Goal: Task Accomplishment & Management: Use online tool/utility

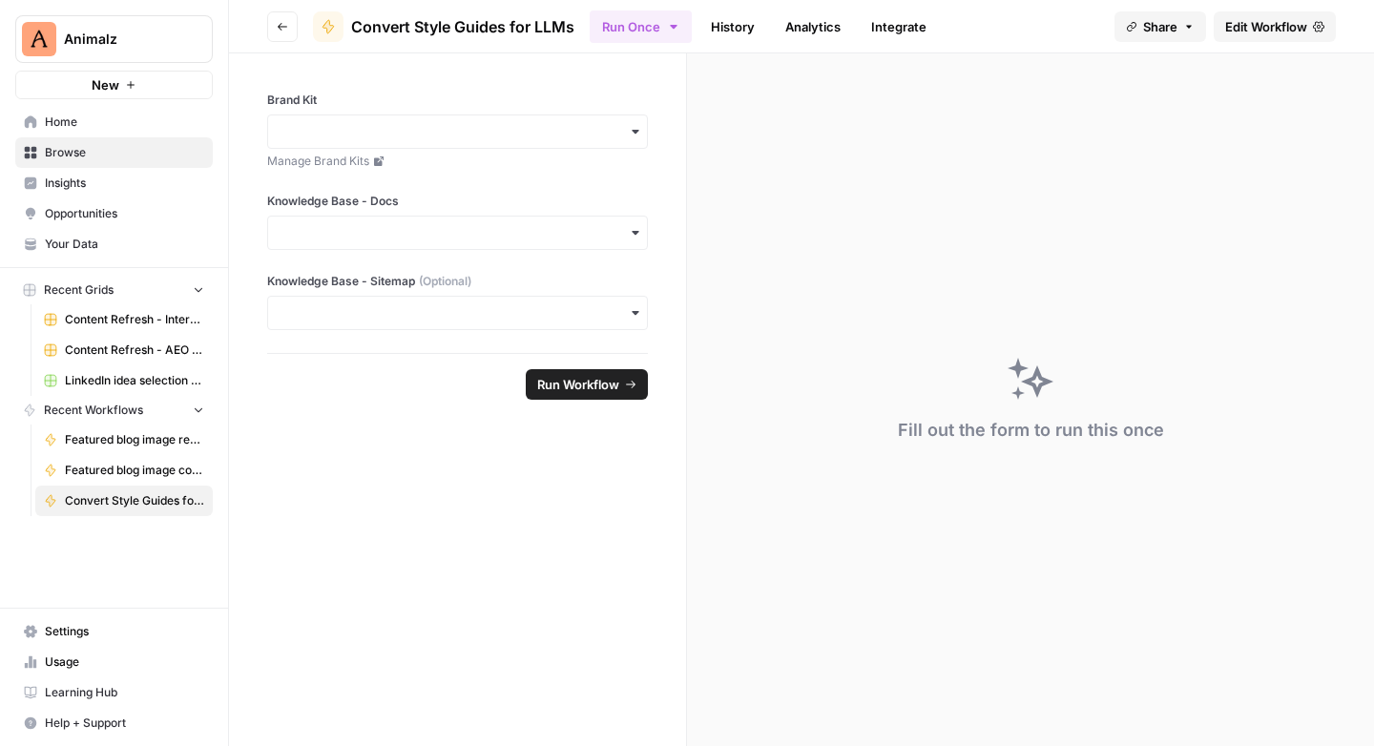
click at [1261, 30] on span "Edit Workflow" at bounding box center [1266, 26] width 82 height 19
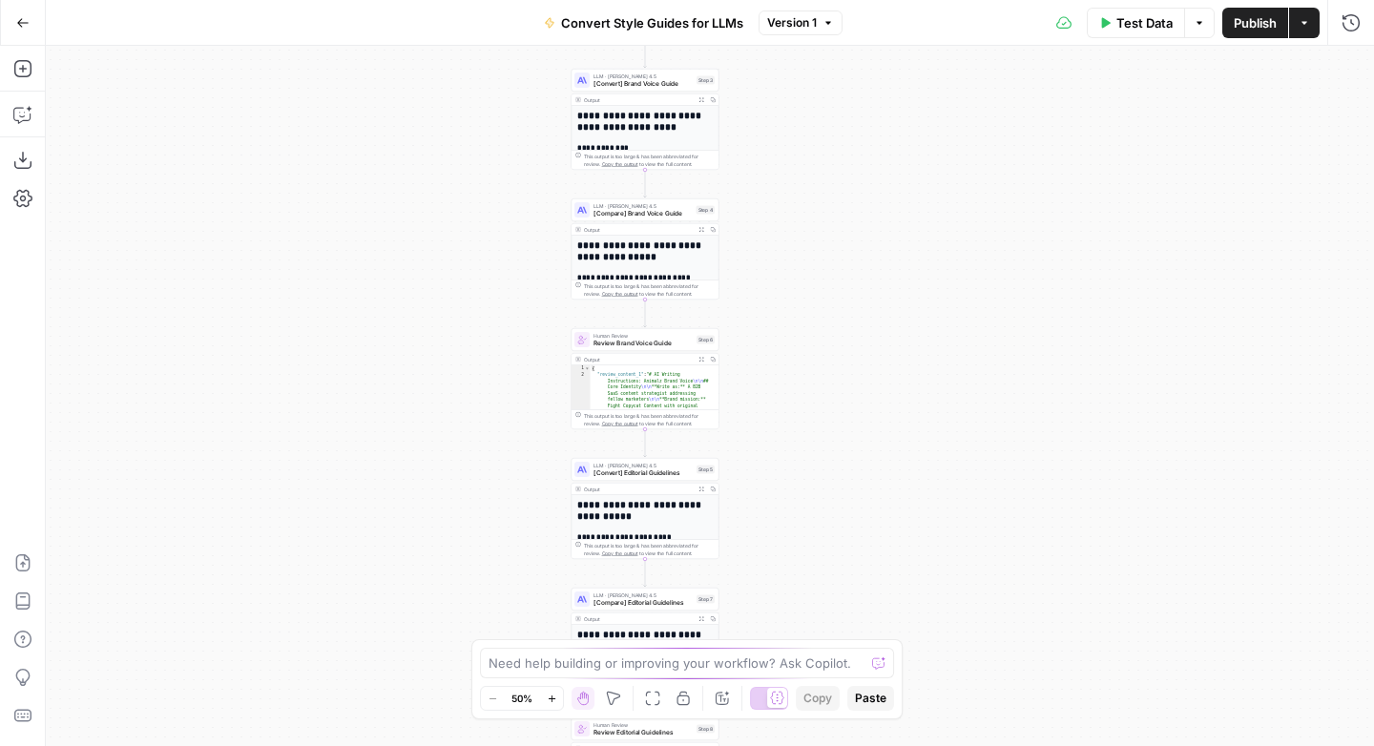
drag, startPoint x: 436, startPoint y: 307, endPoint x: 371, endPoint y: 524, distance: 226.1
click at [371, 524] on div "Workflow Input Settings Inputs LLM · O3 Categorize materials Step 1 Output Expa…" at bounding box center [710, 396] width 1328 height 700
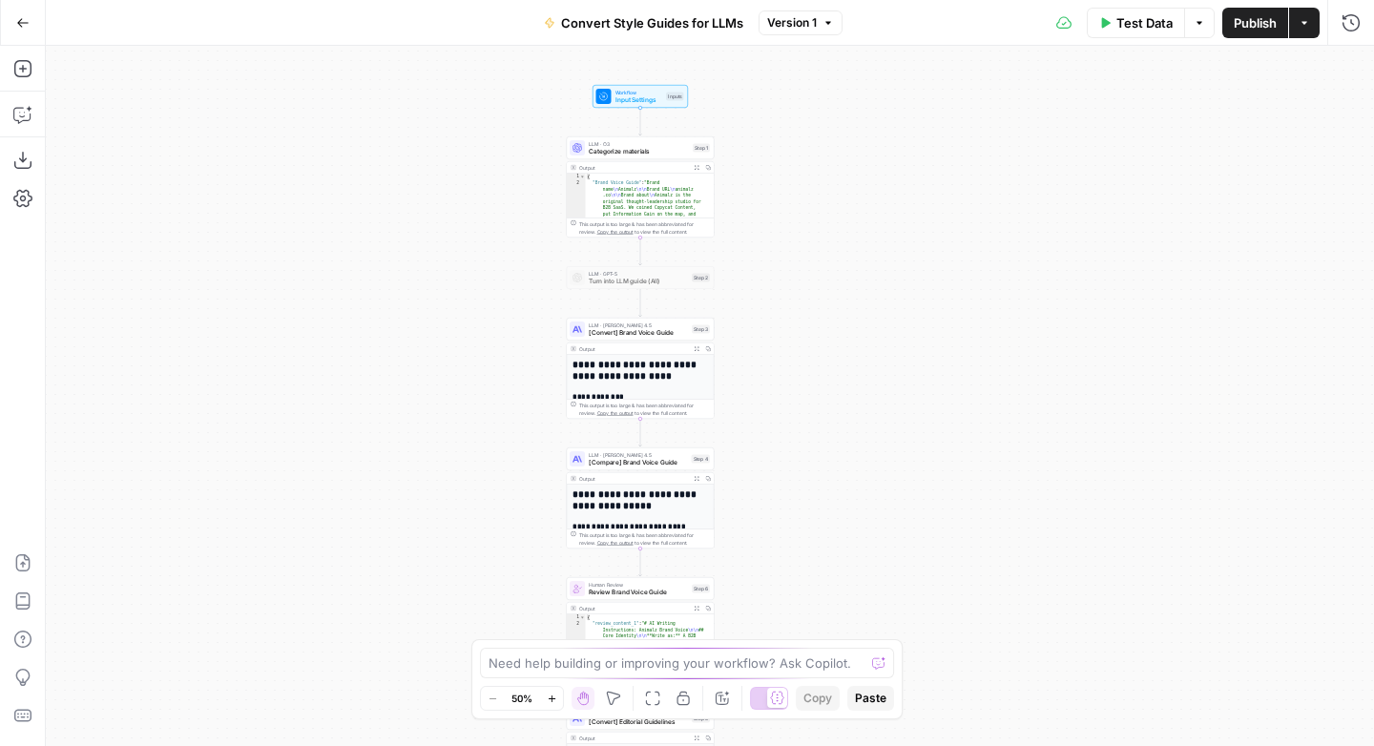
drag, startPoint x: 468, startPoint y: 411, endPoint x: 461, endPoint y: 653, distance: 241.5
click at [461, 655] on div "Workflow Input Settings Inputs LLM · O3 Categorize materials Step 1 Output Expa…" at bounding box center [710, 396] width 1328 height 700
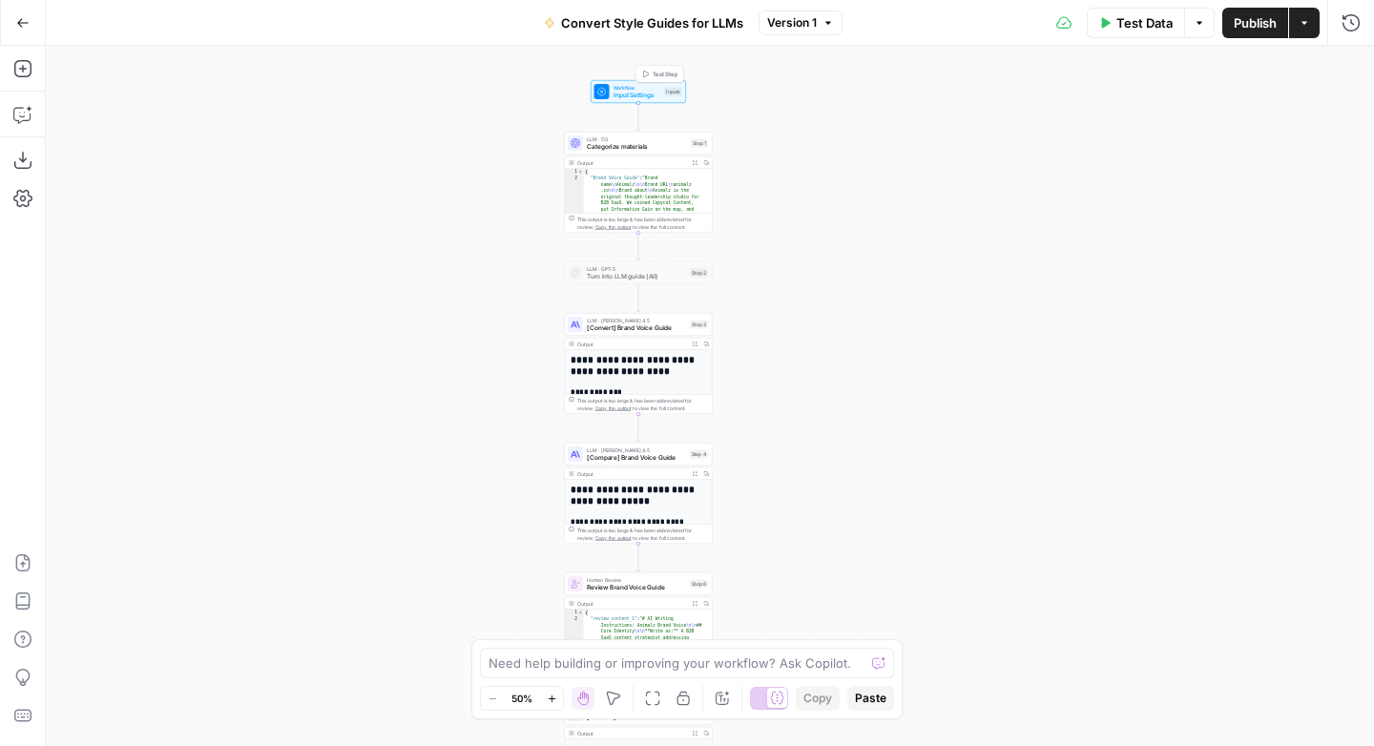
click at [628, 96] on span "Input Settings" at bounding box center [637, 96] width 48 height 10
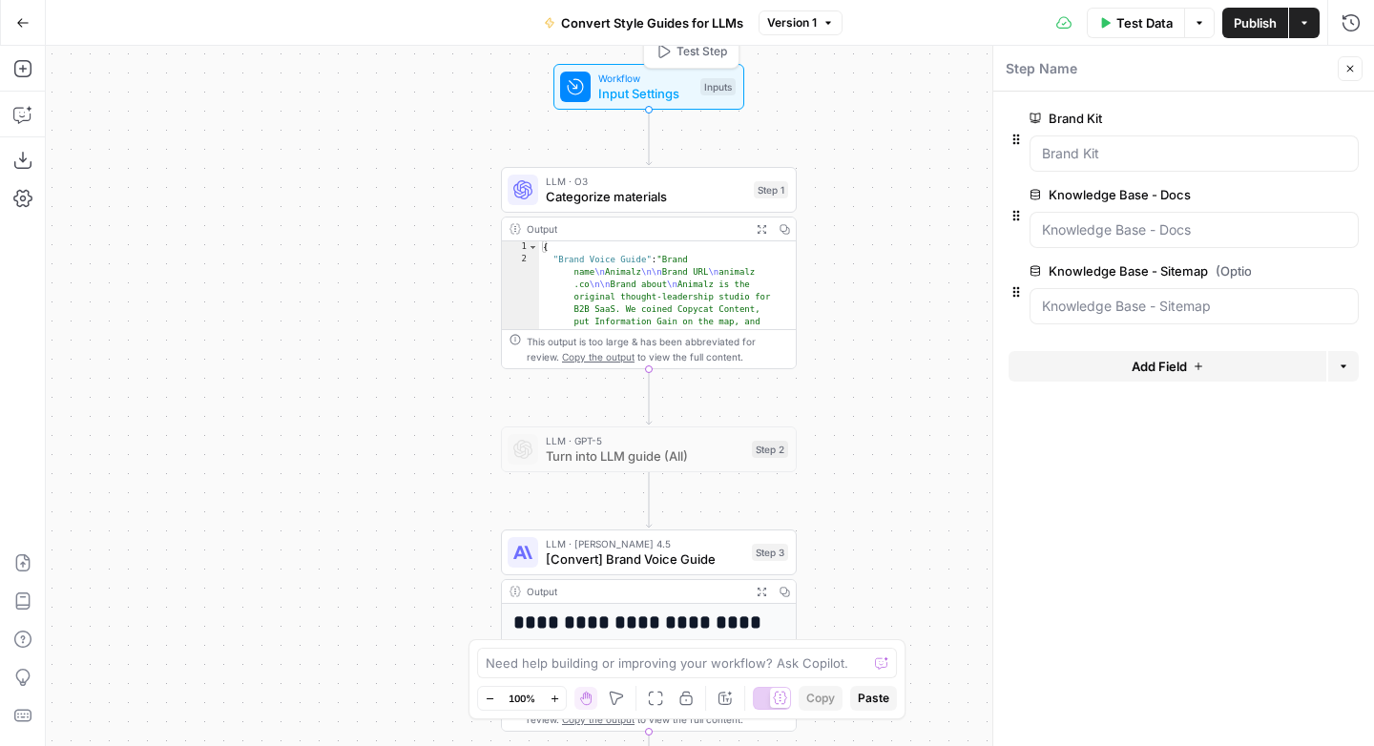
click at [634, 191] on span "Categorize materials" at bounding box center [646, 196] width 200 height 19
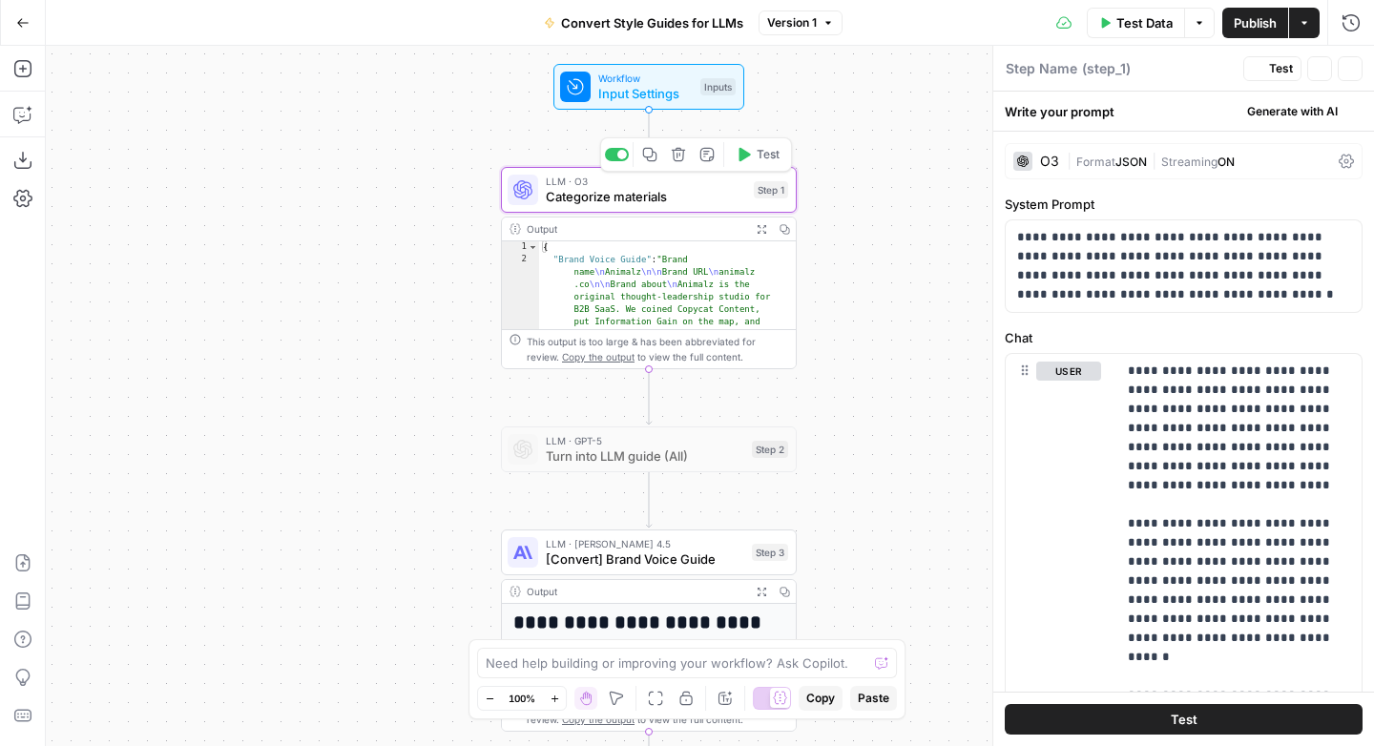
type textarea "Categorize materials"
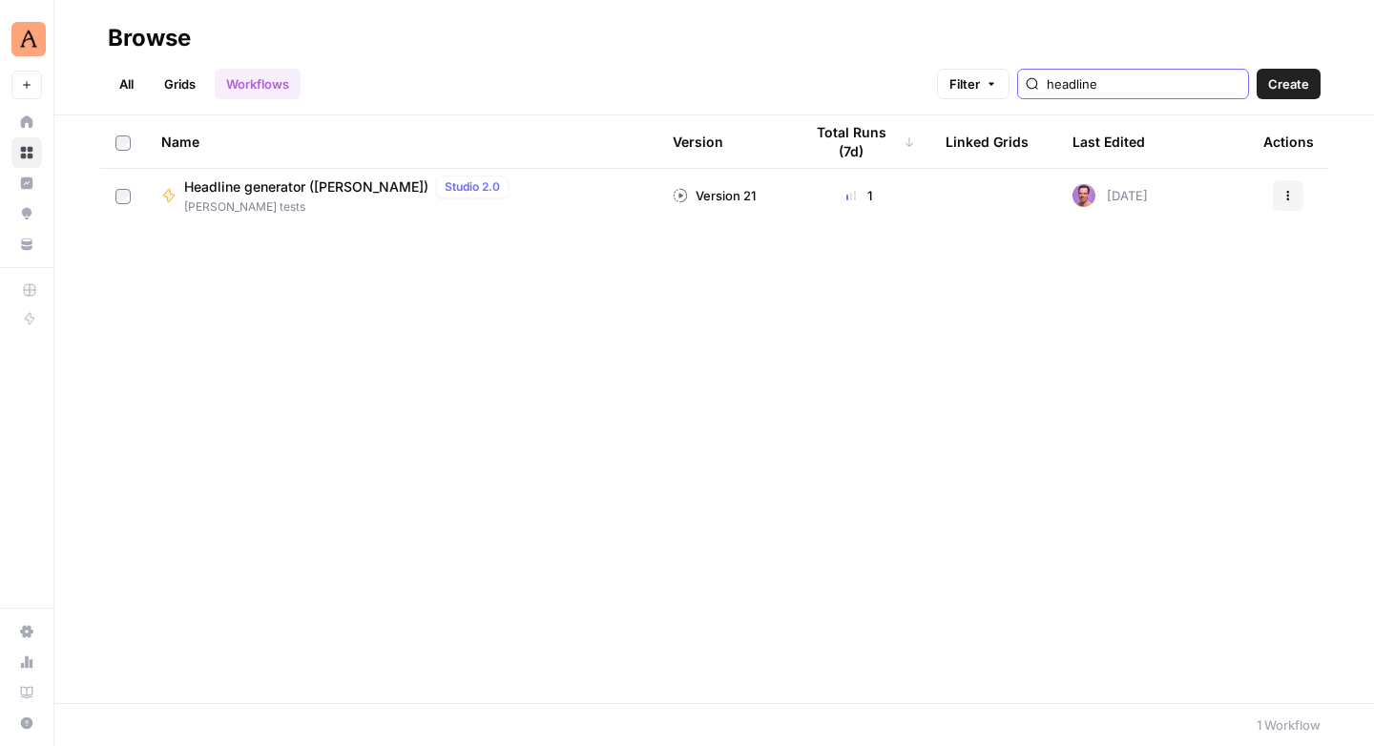
click at [1162, 83] on input "headline" at bounding box center [1144, 83] width 194 height 19
click at [1163, 82] on input "headline" at bounding box center [1144, 83] width 194 height 19
type input "headline"
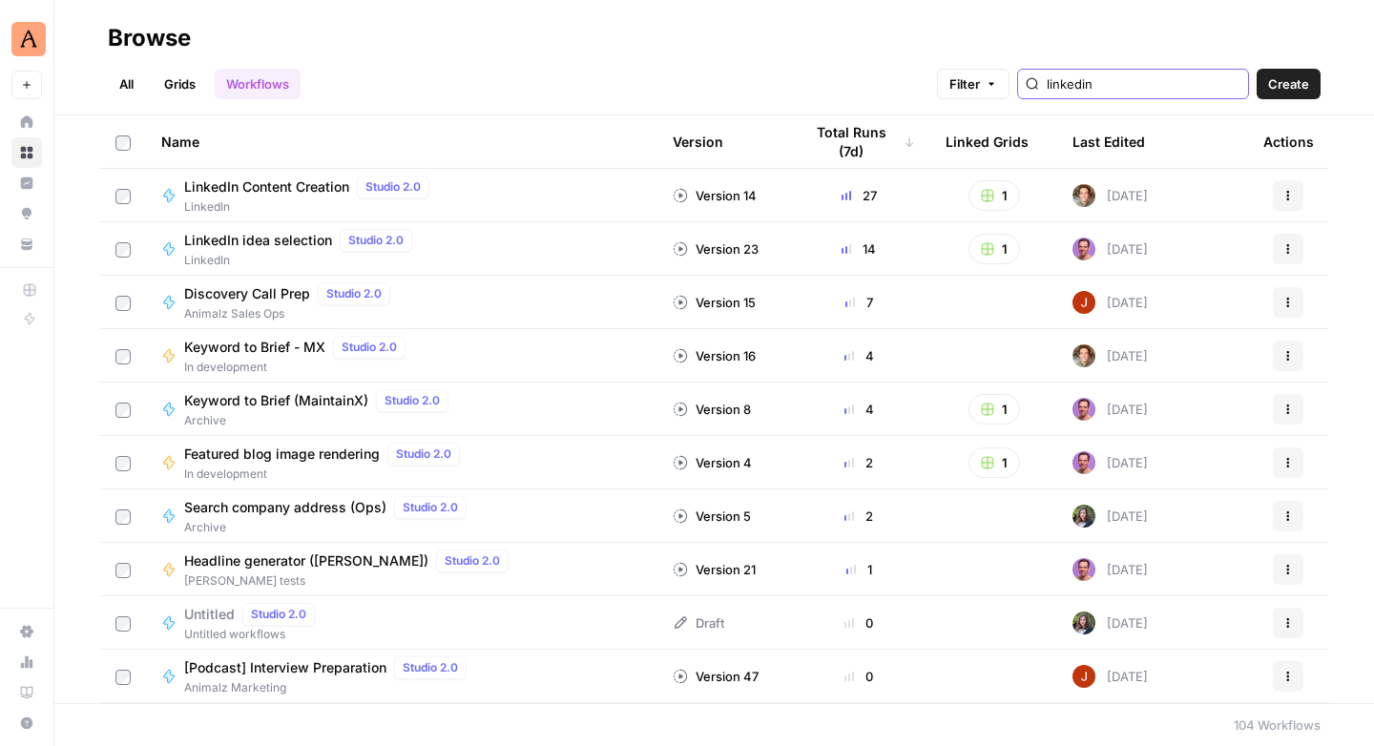
type input "linkedin"
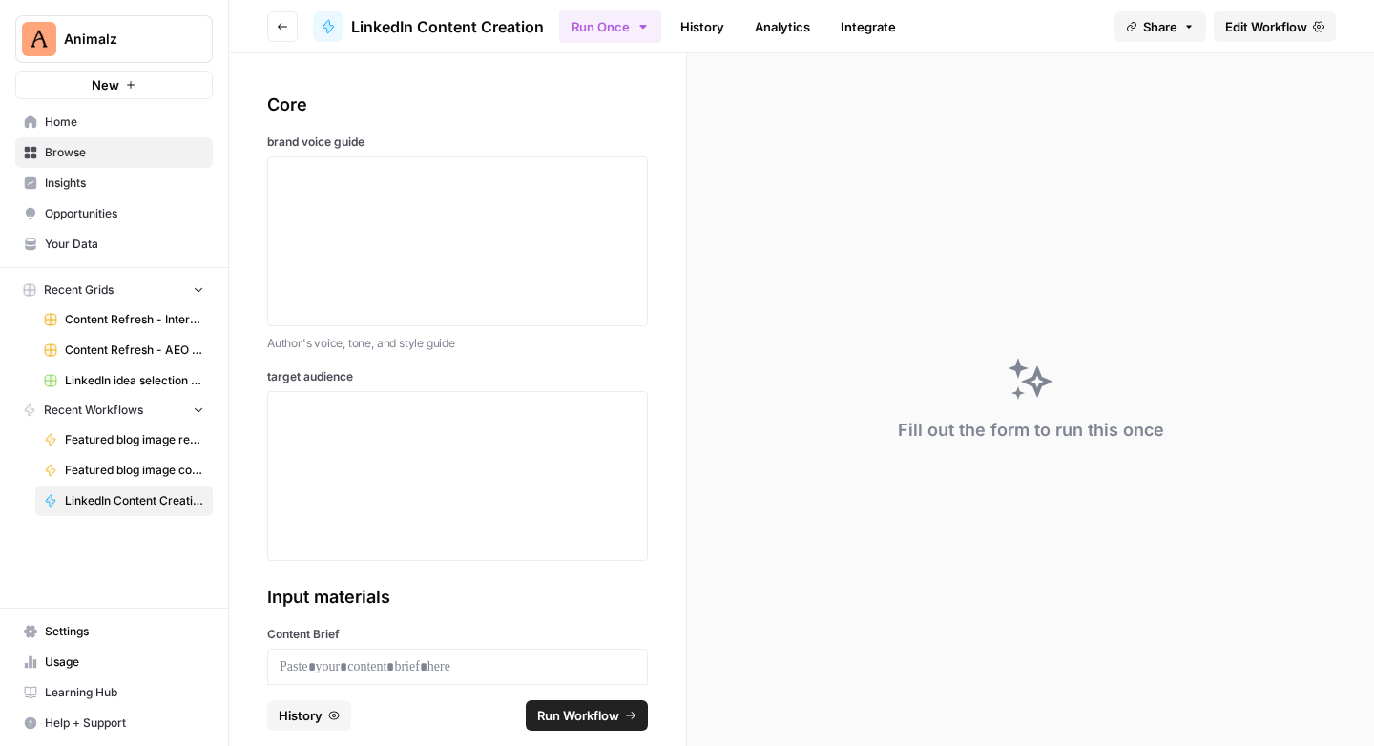
click at [1243, 29] on span "Edit Workflow" at bounding box center [1266, 26] width 82 height 19
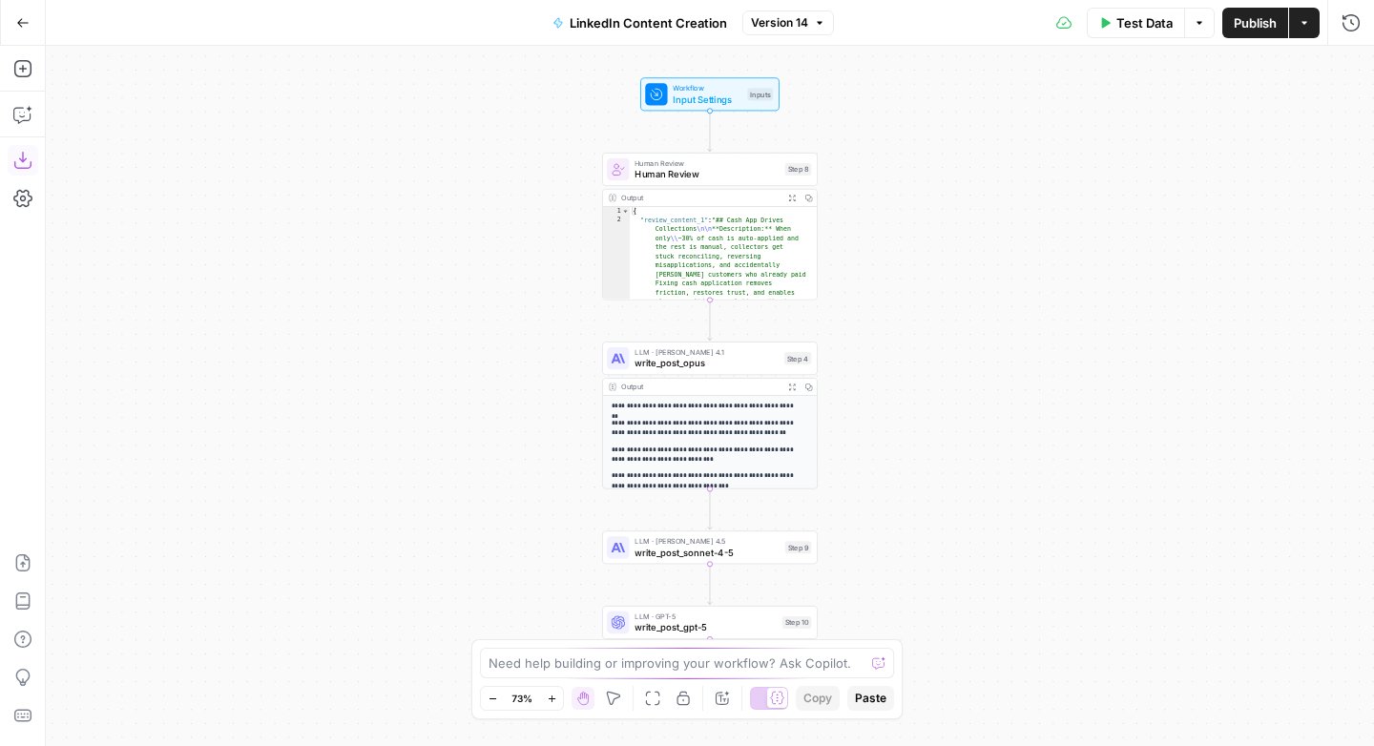
drag, startPoint x: 20, startPoint y: 163, endPoint x: 37, endPoint y: 177, distance: 21.8
click at [19, 163] on icon "button" at bounding box center [22, 160] width 19 height 19
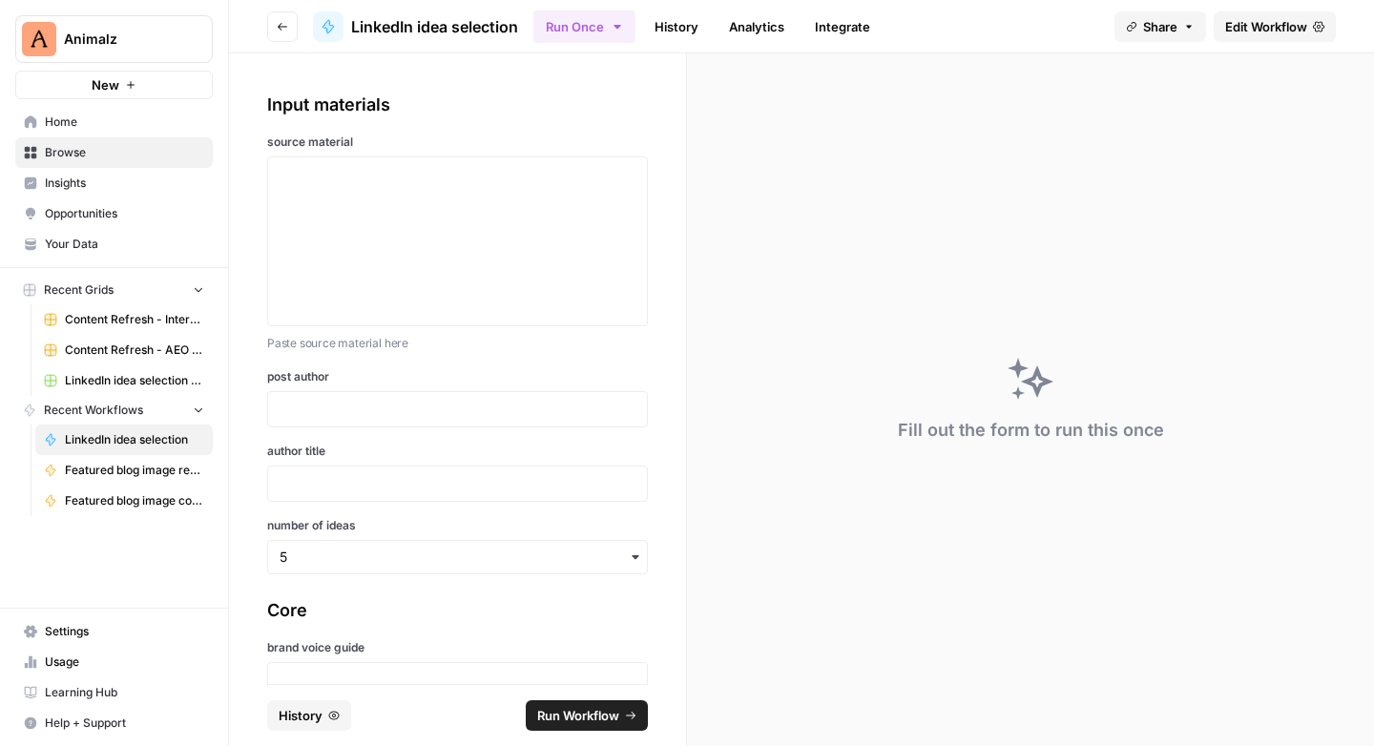
click at [1264, 26] on span "Edit Workflow" at bounding box center [1266, 26] width 82 height 19
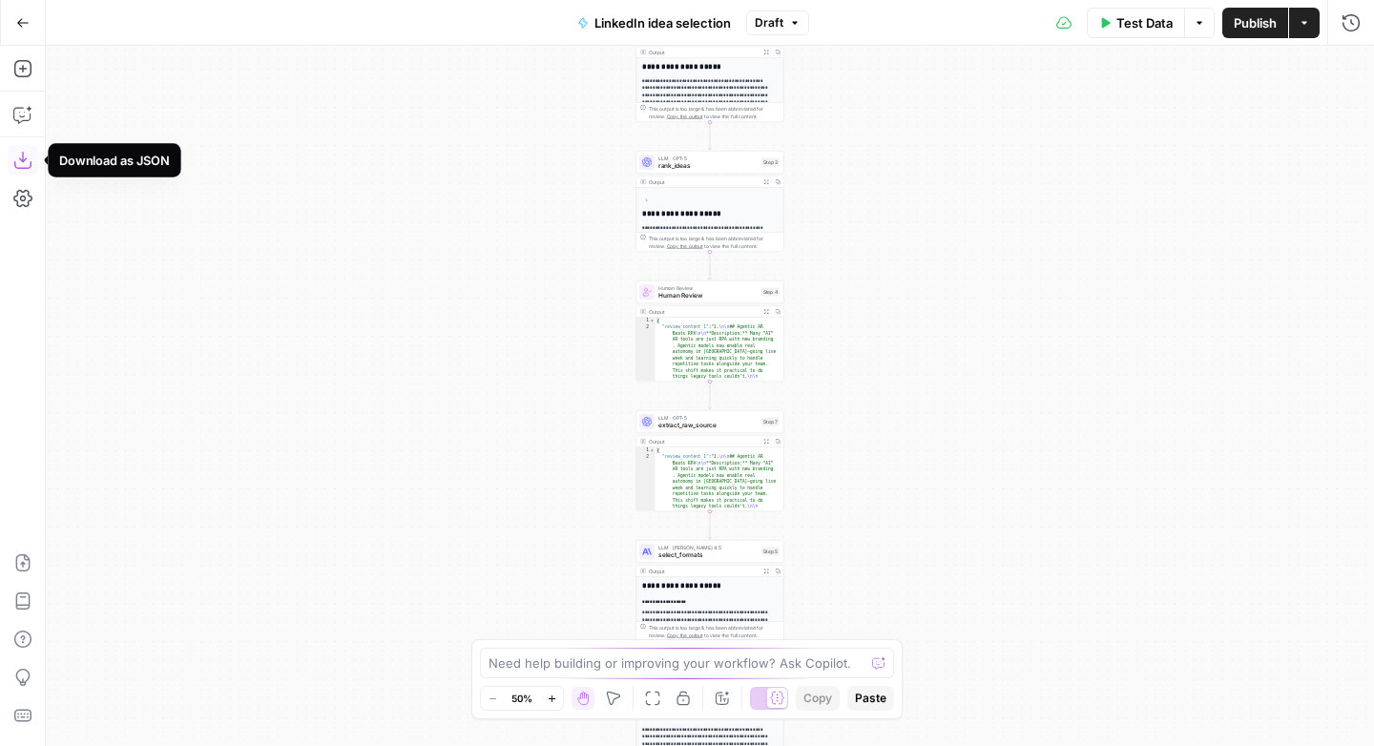
drag, startPoint x: 20, startPoint y: 161, endPoint x: 118, endPoint y: 207, distance: 108.4
click at [19, 160] on icon "button" at bounding box center [22, 160] width 19 height 19
